Goal: Find specific fact: Find specific fact

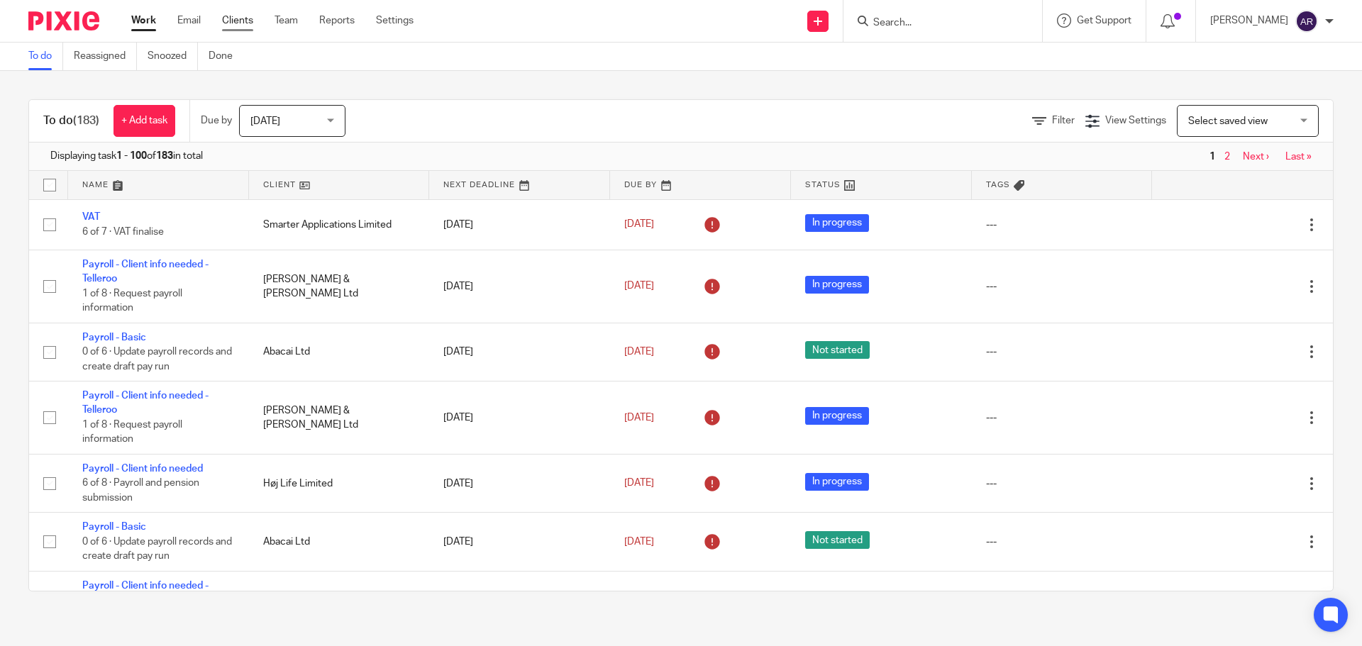
click at [248, 22] on link "Clients" at bounding box center [237, 20] width 31 height 14
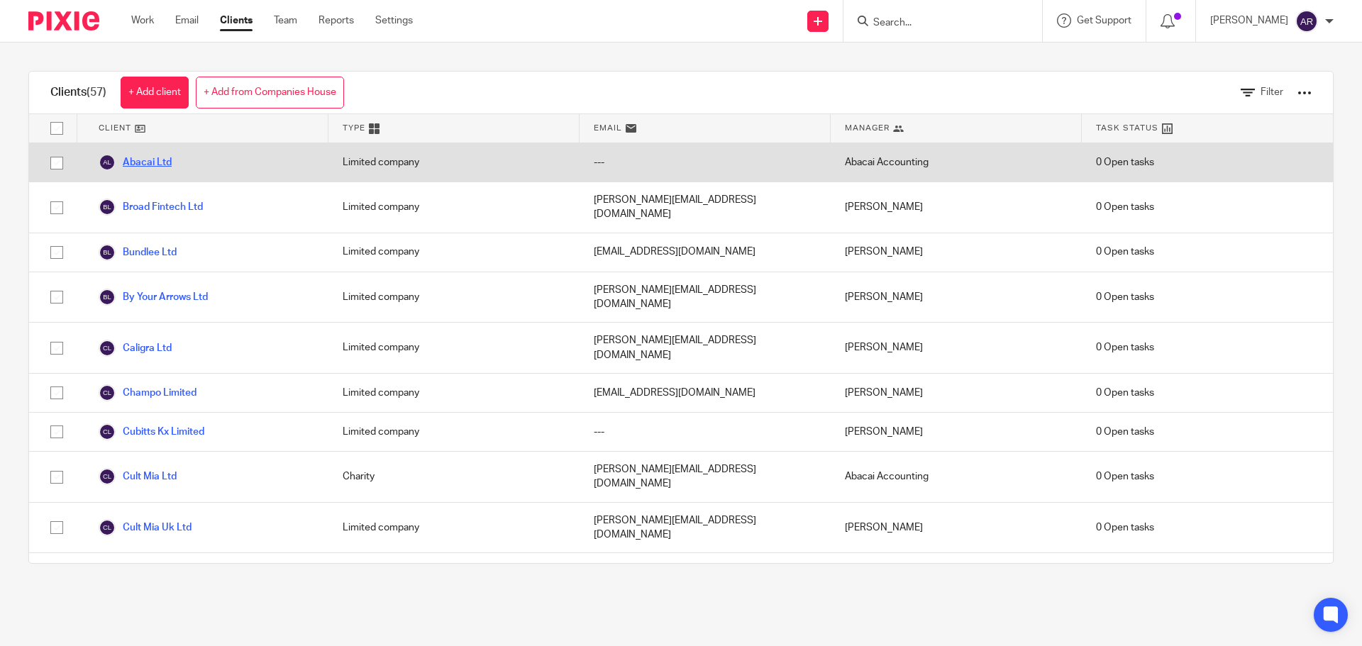
click at [158, 168] on link "Abacai Ltd" at bounding box center [135, 162] width 73 height 17
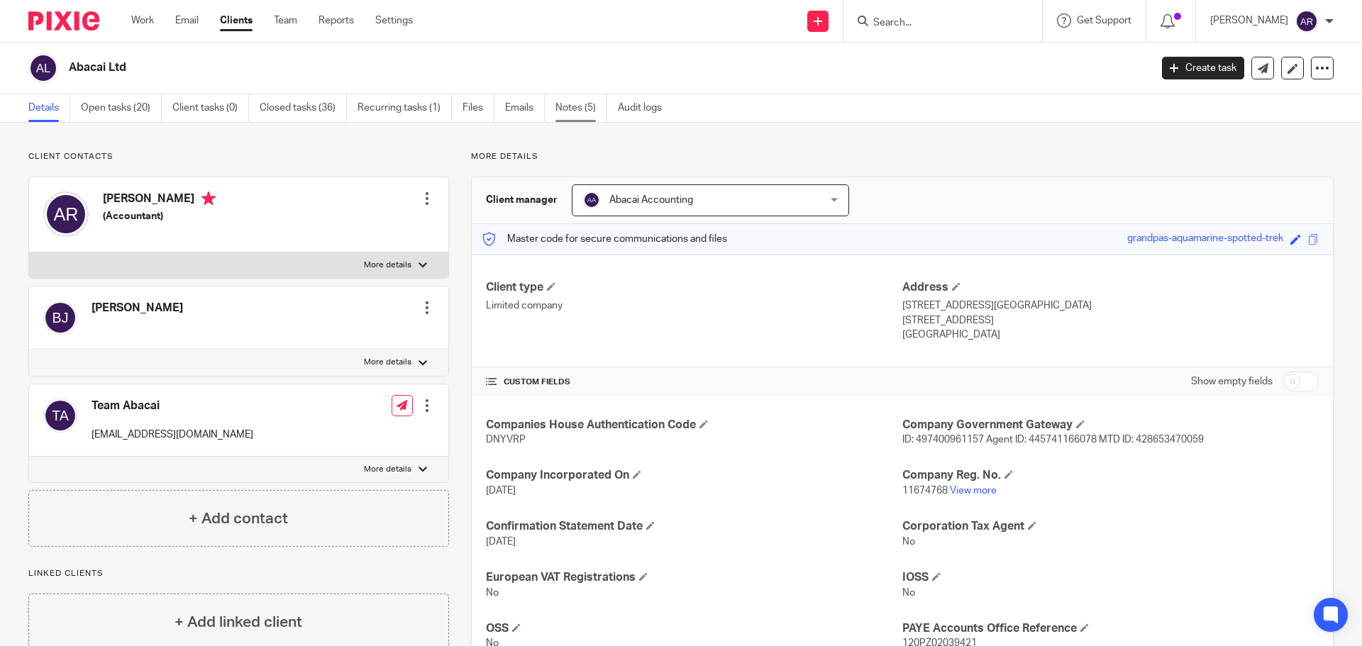
click at [588, 99] on link "Notes (5)" at bounding box center [582, 108] width 52 height 28
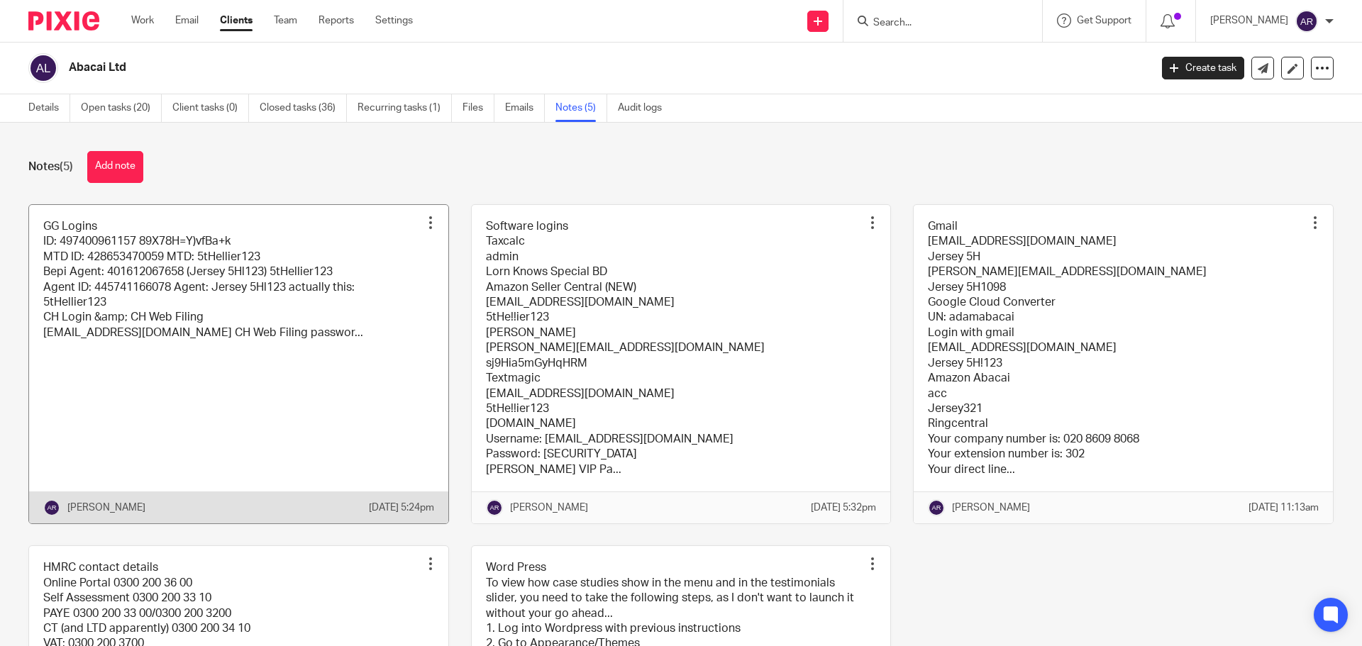
click at [192, 365] on link at bounding box center [238, 364] width 419 height 319
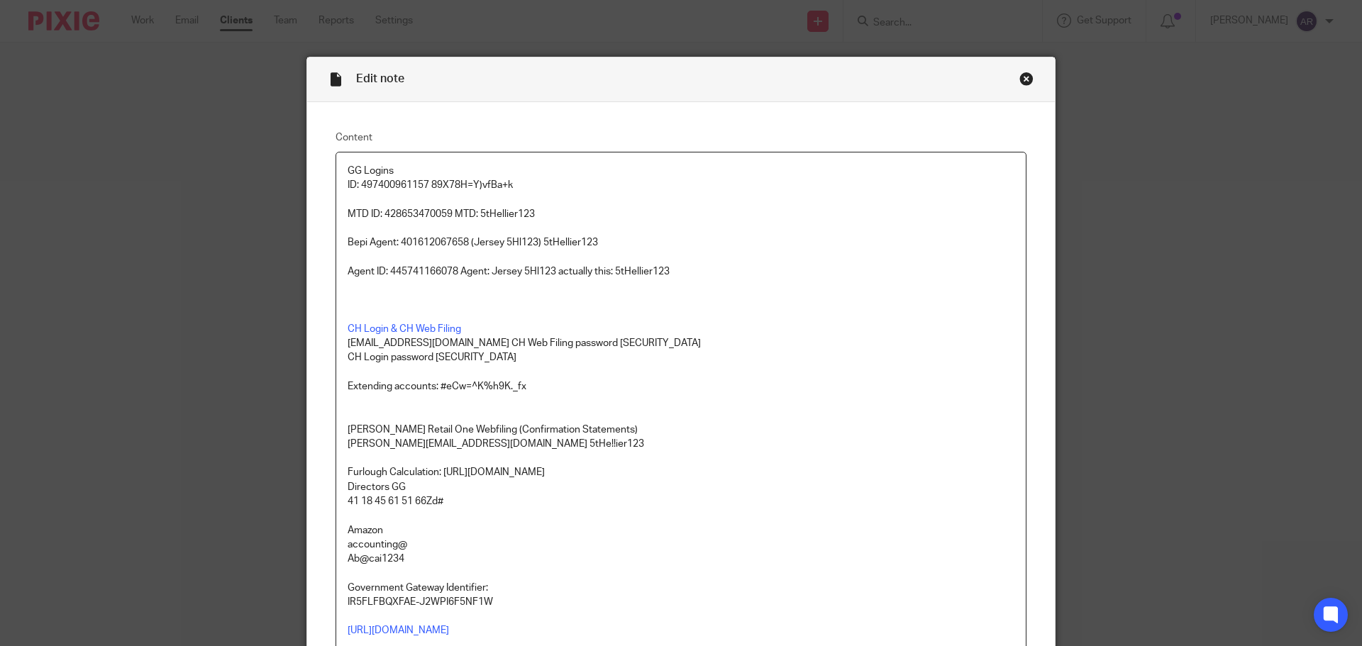
scroll to position [71, 0]
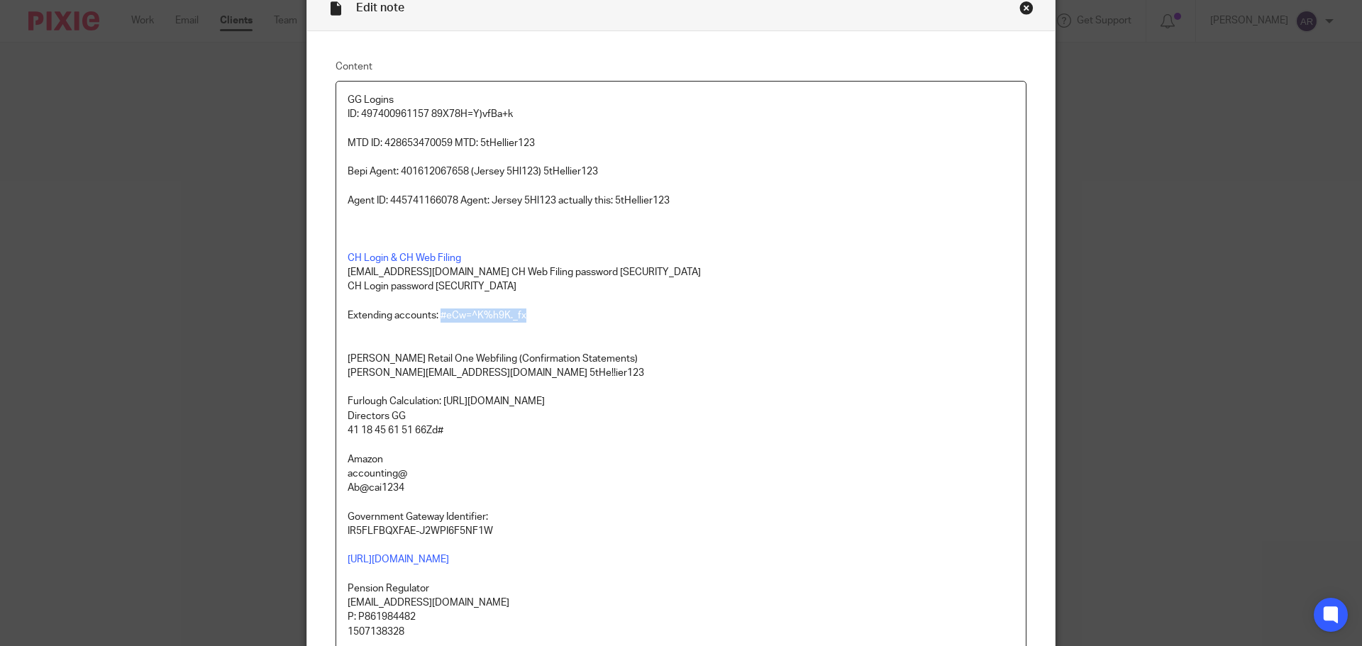
drag, startPoint x: 532, startPoint y: 312, endPoint x: 435, endPoint y: 316, distance: 97.3
click at [435, 316] on p "Extending accounts: #eCw=^K%h9K._fx" at bounding box center [681, 316] width 667 height 14
copy p "#eCw=^K%h9K._fx"
drag, startPoint x: 457, startPoint y: 275, endPoint x: 344, endPoint y: 277, distance: 112.8
click at [348, 277] on p "accounting@abacai.co.uk CH Web Filing password 5tHe!!ier123" at bounding box center [681, 272] width 667 height 14
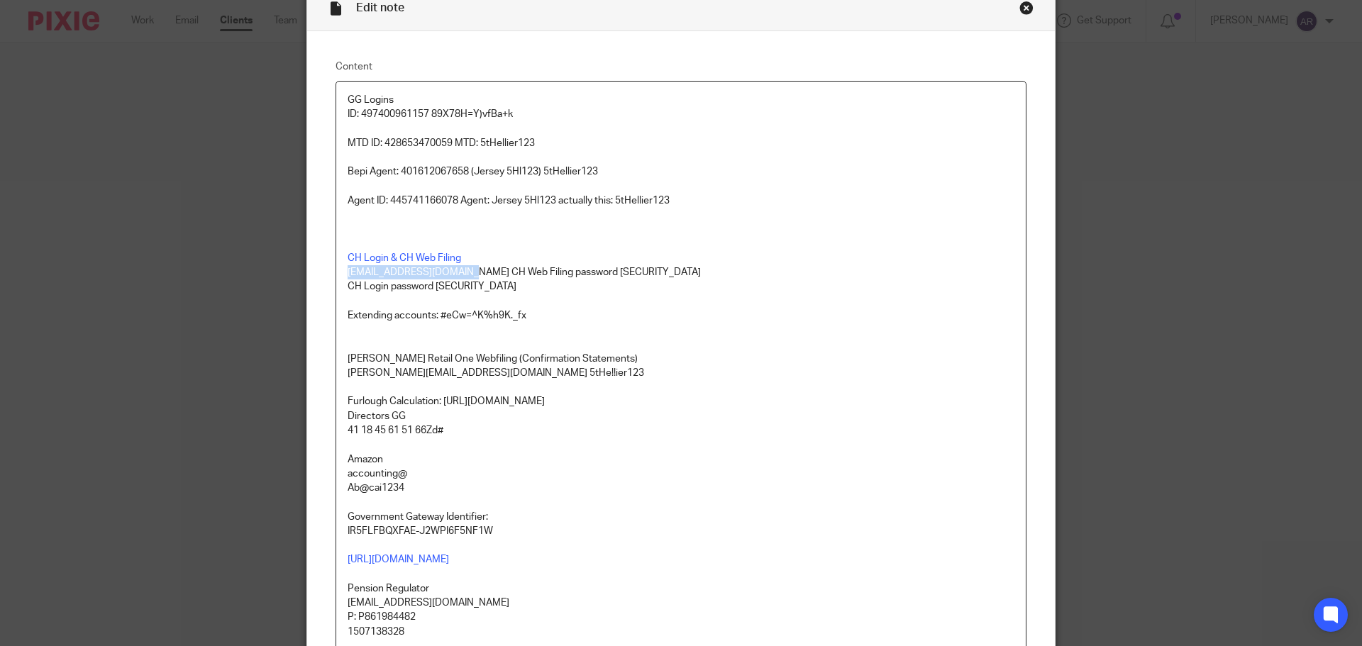
copy p "accounting@abacai.co.uk"
